Goal: Task Accomplishment & Management: Complete application form

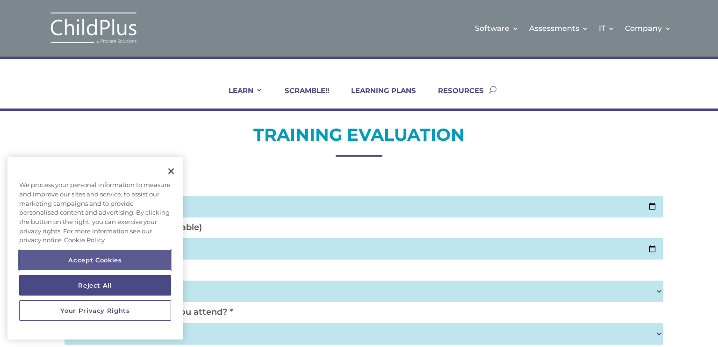
click at [147, 261] on button "Accept Cookies" at bounding box center [95, 259] width 152 height 21
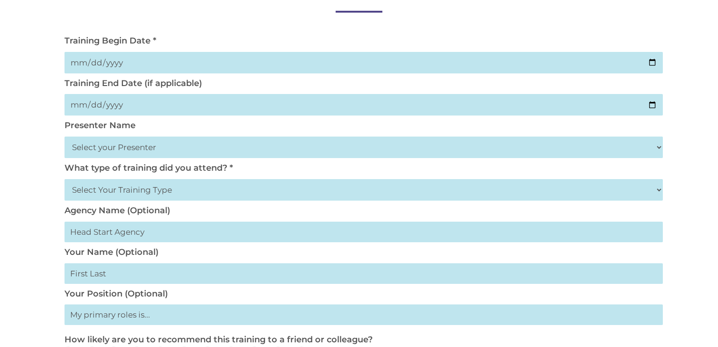
scroll to position [144, 0]
click at [648, 58] on input "date" at bounding box center [363, 61] width 598 height 21
type input "[DATE]"
click at [649, 107] on input "date" at bounding box center [363, 103] width 598 height 21
type input "[DATE]"
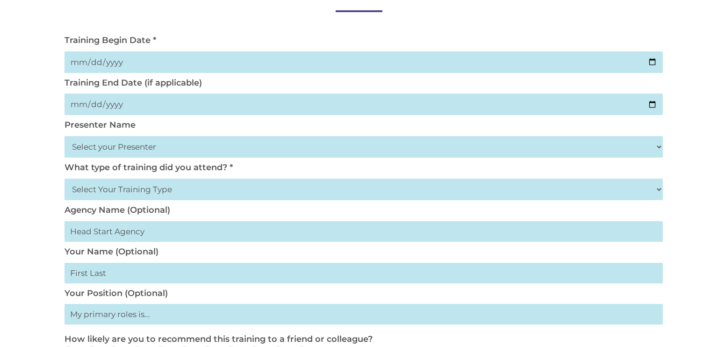
click at [179, 140] on select "Select your Presenter [PERSON_NAME] [PERSON_NAME] [PERSON_NAME] [PERSON_NAME] […" at bounding box center [363, 146] width 598 height 21
select select "[PERSON_NAME]"
click at [64, 136] on select "Select your Presenter [PERSON_NAME] [PERSON_NAME] [PERSON_NAME] [PERSON_NAME] […" at bounding box center [363, 146] width 598 height 21
click at [153, 185] on select "Select Your Training Type On-site (at your agency) Virtual Visit Live Group Web…" at bounding box center [363, 188] width 598 height 21
select select "On-site (at your agency)"
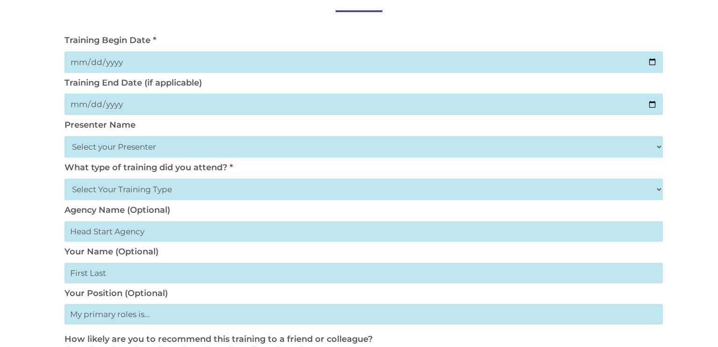
click at [64, 178] on select "Select Your Training Type On-site (at your agency) Virtual Visit Live Group Web…" at bounding box center [363, 188] width 598 height 21
click at [44, 259] on div "TRAINING EVALUATION Training Begin Date * [DATE] Training End Date (if applicab…" at bounding box center [359, 321] width 718 height 711
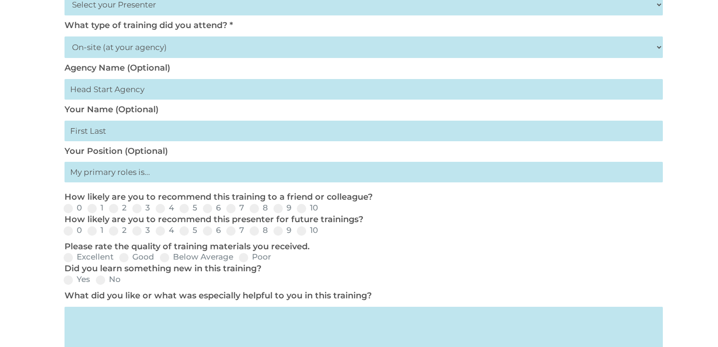
scroll to position [288, 0]
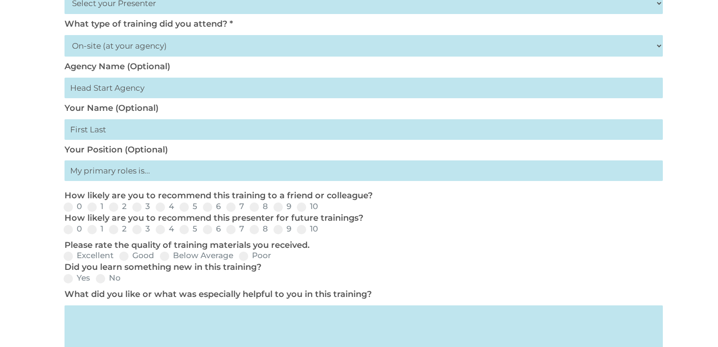
click at [115, 130] on input "text" at bounding box center [363, 129] width 598 height 21
type input "[PERSON_NAME]"
click at [178, 172] on input "text" at bounding box center [363, 170] width 598 height 21
type input "Social Work [DEMOGRAPHIC_DATA]"
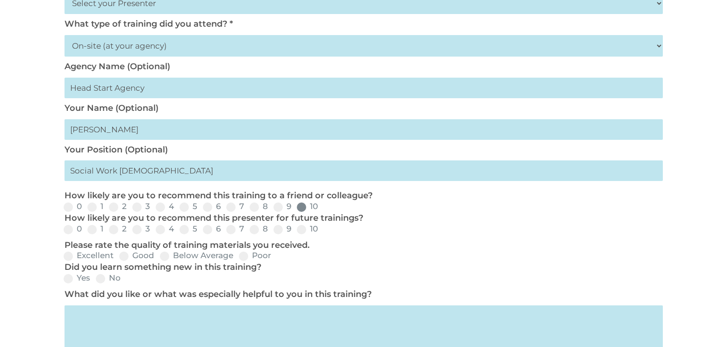
click at [303, 210] on span at bounding box center [301, 206] width 9 height 9
click at [322, 210] on input "10" at bounding box center [325, 210] width 6 height 6
radio input "true"
click at [303, 232] on span at bounding box center [301, 229] width 9 height 9
click at [322, 232] on input "10" at bounding box center [325, 232] width 6 height 6
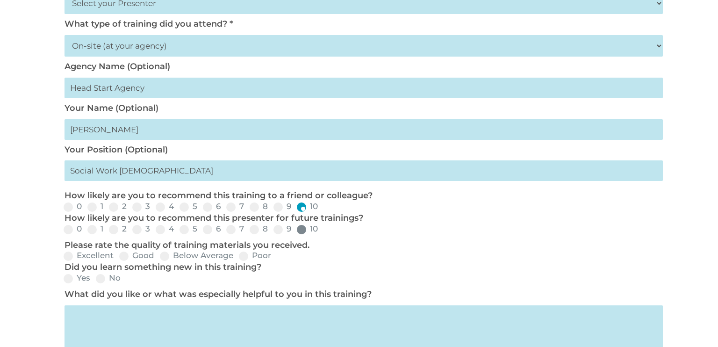
radio input "true"
click at [69, 255] on span at bounding box center [68, 255] width 9 height 9
click at [118, 256] on input "Excellent" at bounding box center [121, 259] width 6 height 6
radio input "true"
click at [71, 280] on span at bounding box center [68, 278] width 9 height 9
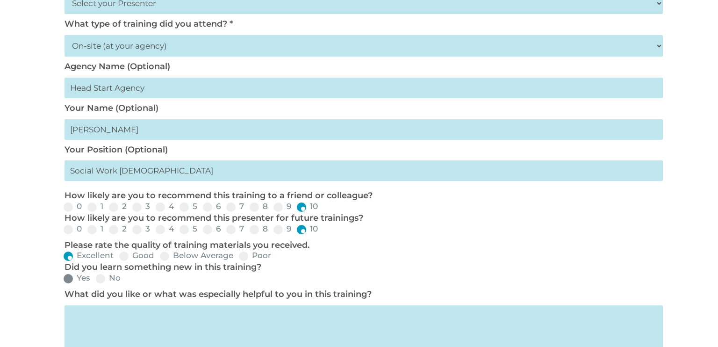
click at [95, 280] on input "Yes" at bounding box center [98, 281] width 6 height 6
radio input "true"
click at [50, 306] on div "TRAINING EVALUATION Training Begin Date * [DATE] Training End Date (if applicab…" at bounding box center [359, 178] width 718 height 711
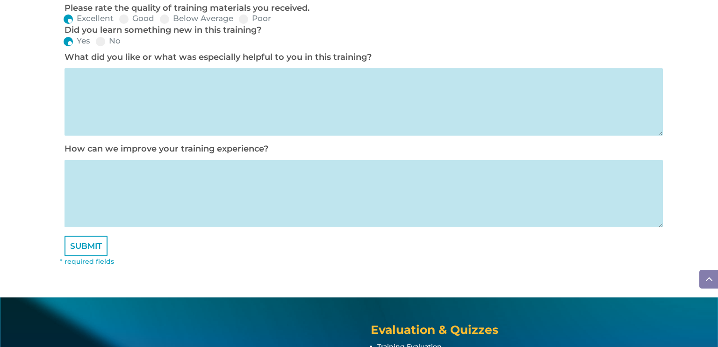
scroll to position [525, 0]
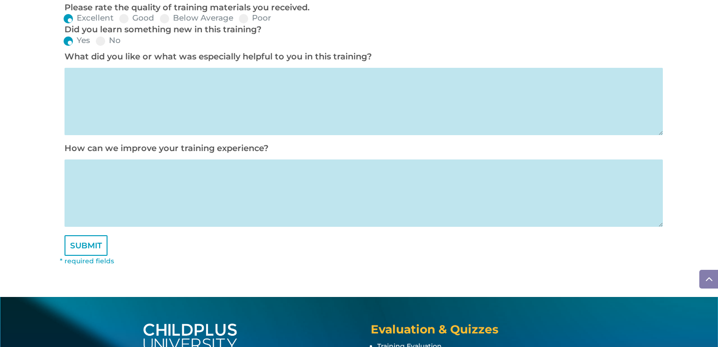
click at [192, 125] on textarea at bounding box center [363, 101] width 598 height 67
type textarea "All the hands on experience."
click at [180, 209] on textarea at bounding box center [363, 192] width 598 height 67
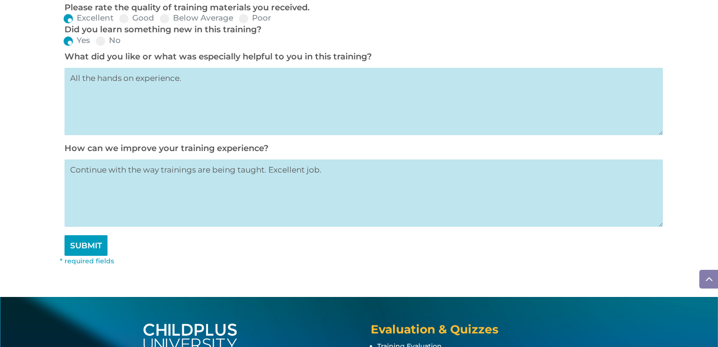
type textarea "Continue with the way trainings are being taught. Excellent job."
click at [93, 252] on input "SUBMIT" at bounding box center [85, 245] width 43 height 21
